Goal: Task Accomplishment & Management: Manage account settings

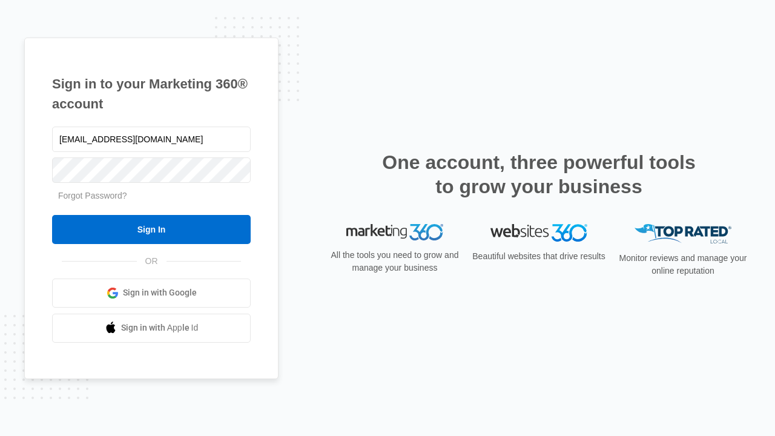
type input "[EMAIL_ADDRESS][DOMAIN_NAME]"
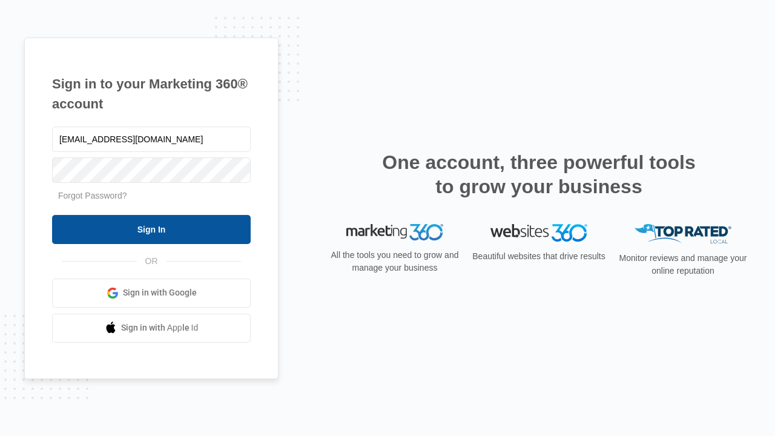
click at [151, 229] on input "Sign In" at bounding box center [151, 229] width 199 height 29
